Goal: Information Seeking & Learning: Learn about a topic

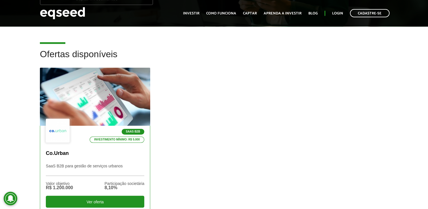
scroll to position [142, 0]
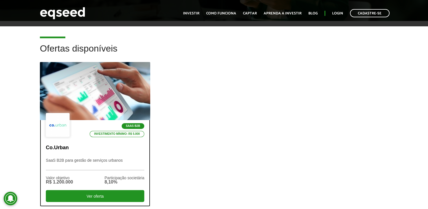
click at [93, 92] on div at bounding box center [95, 91] width 133 height 70
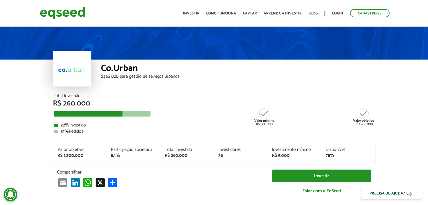
click at [184, 88] on div "Co.Urban SaaS B2B para gestão de serviços urbanos" at bounding box center [238, 76] width 275 height 34
drag, startPoint x: 138, startPoint y: 69, endPoint x: 103, endPoint y: 68, distance: 35.4
click at [103, 68] on div "Co.Urban" at bounding box center [238, 69] width 275 height 10
click at [197, 85] on div "Co.Urban SaaS B2B para gestão de serviços urbanos" at bounding box center [238, 76] width 275 height 34
click at [59, 14] on img at bounding box center [62, 13] width 45 height 15
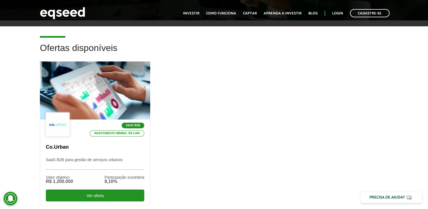
scroll to position [142, 0]
